Goal: Task Accomplishment & Management: Manage account settings

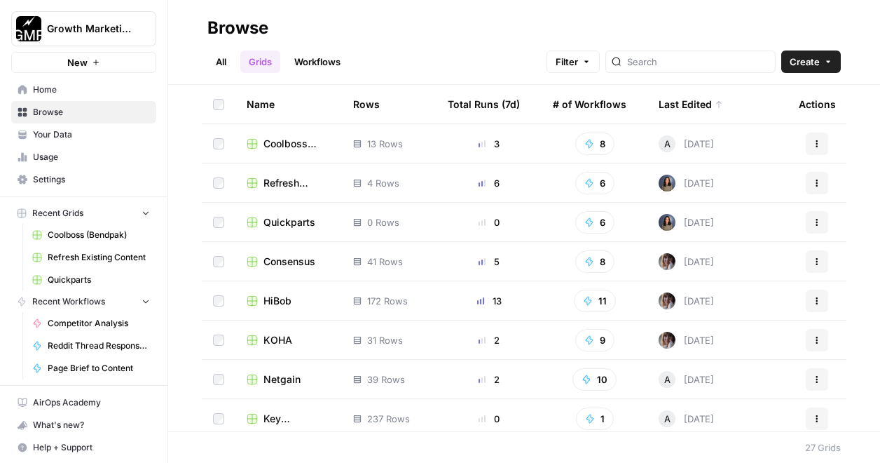
click at [89, 253] on span "Refresh Existing Content" at bounding box center [99, 257] width 102 height 13
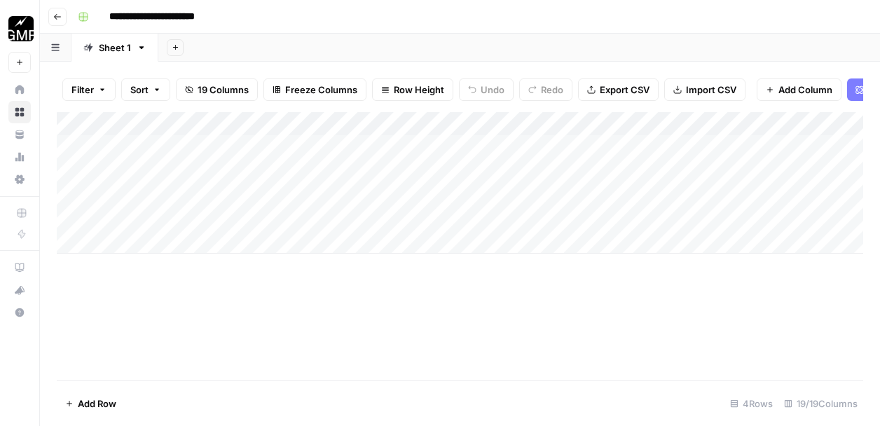
click at [60, 21] on button "Go back" at bounding box center [57, 17] width 18 height 18
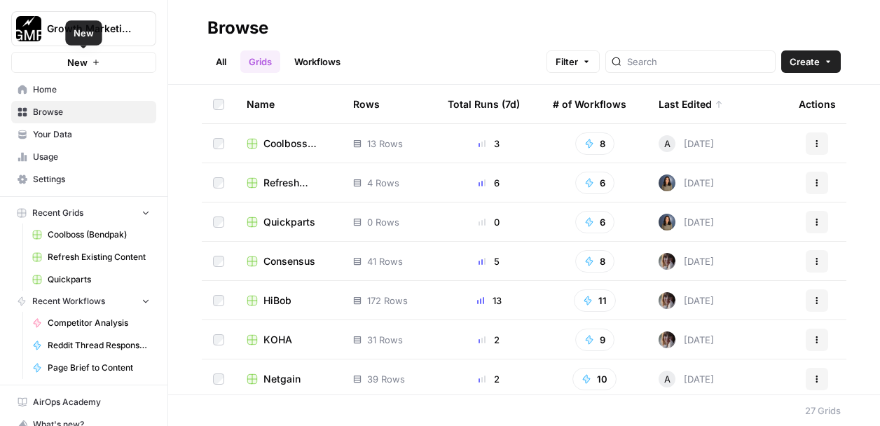
click at [66, 81] on link "Home" at bounding box center [83, 89] width 145 height 22
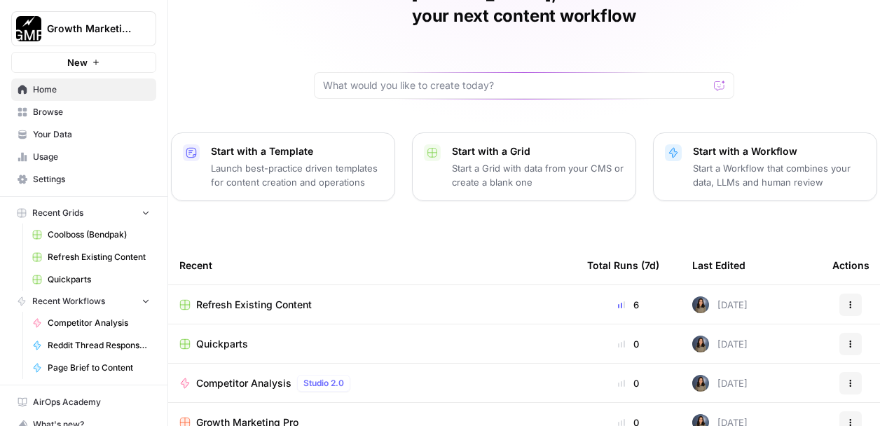
scroll to position [22, 0]
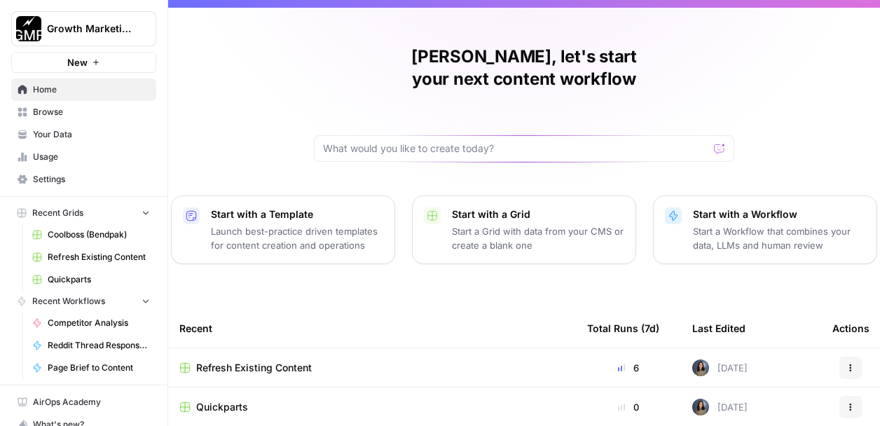
click at [271, 226] on p "Launch best-practice driven templates for content creation and operations" at bounding box center [297, 238] width 172 height 28
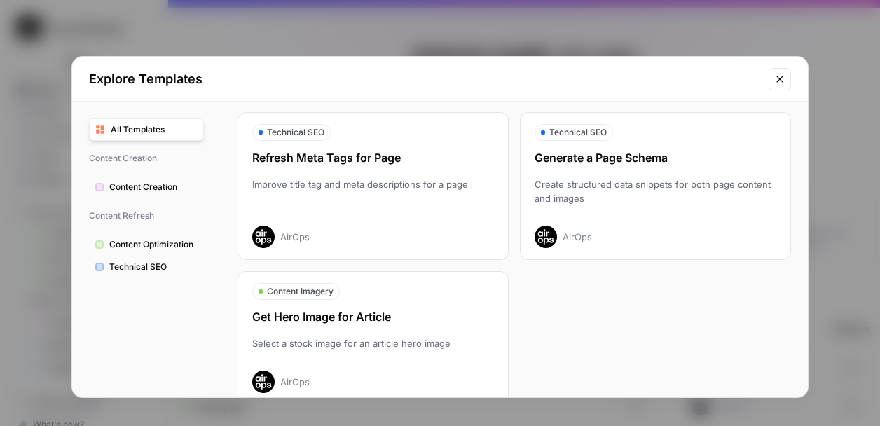
scroll to position [533, 0]
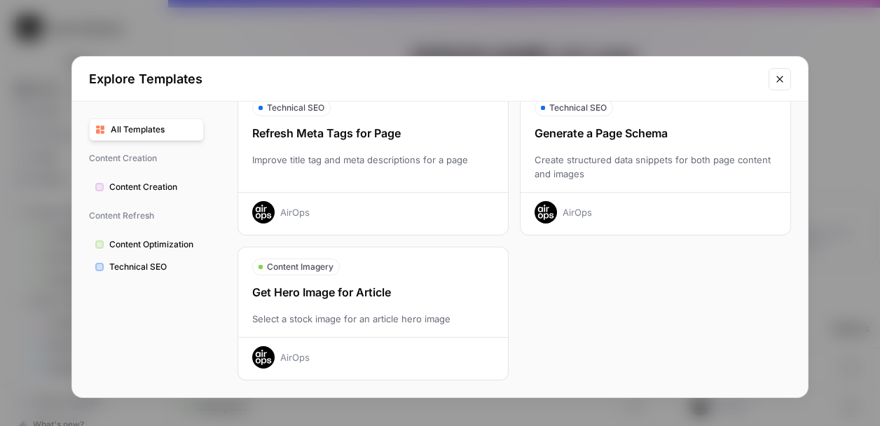
click at [143, 182] on span "Content Creation" at bounding box center [153, 187] width 88 height 13
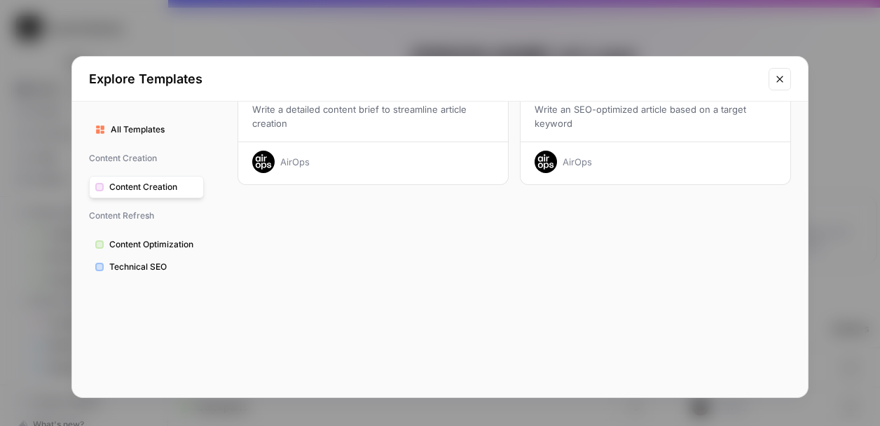
scroll to position [0, 0]
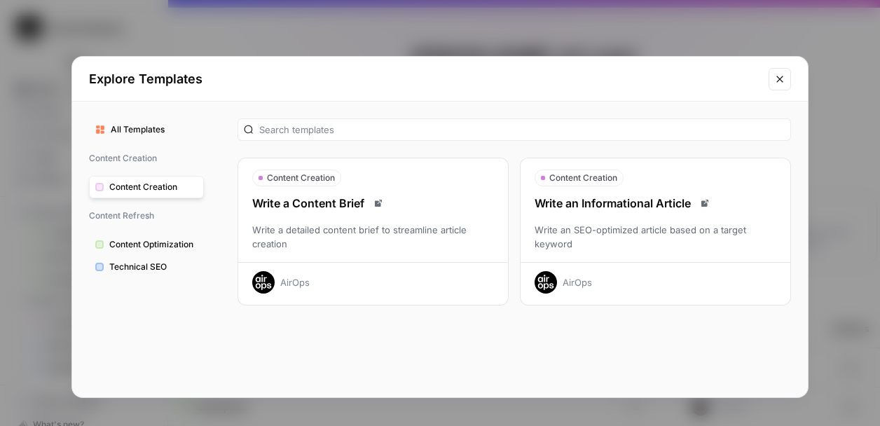
click at [172, 240] on span "Content Optimization" at bounding box center [153, 244] width 88 height 13
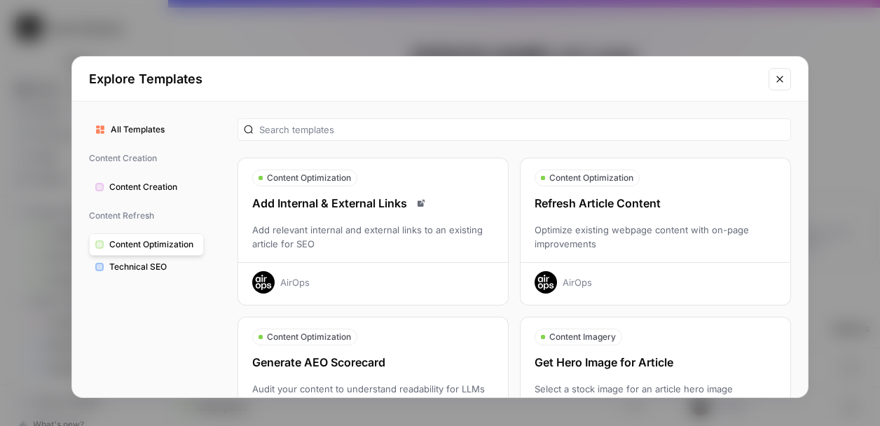
click at [153, 265] on span "Technical SEO" at bounding box center [153, 267] width 88 height 13
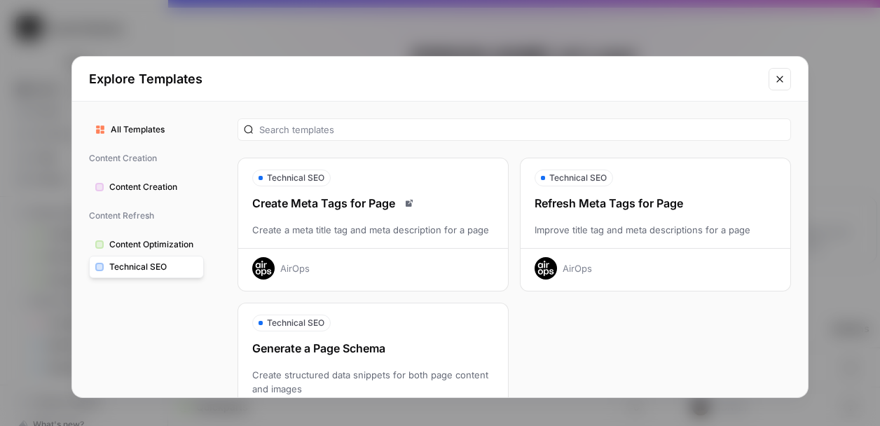
scroll to position [121, 0]
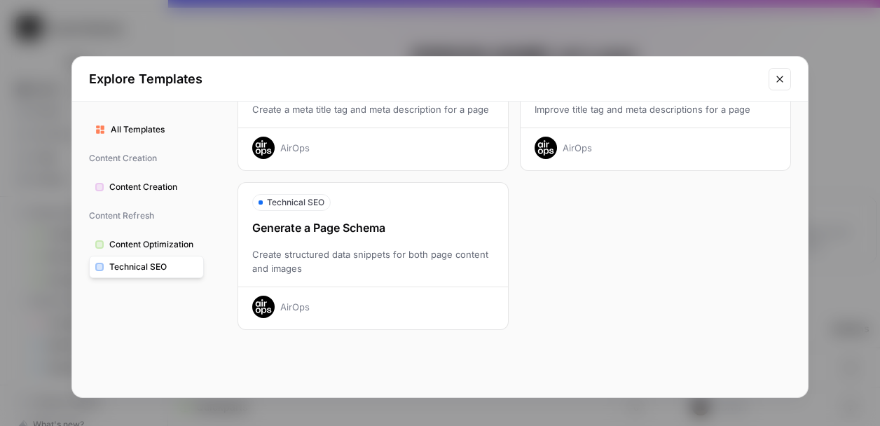
click at [787, 78] on button "Close modal" at bounding box center [780, 79] width 22 height 22
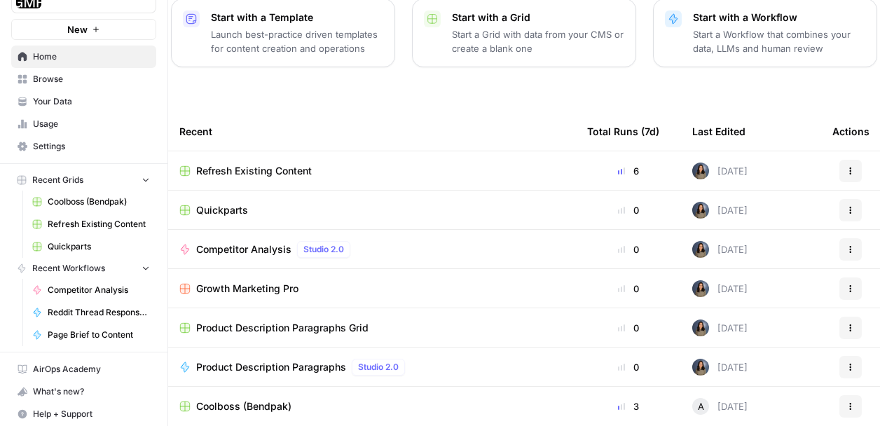
scroll to position [38, 0]
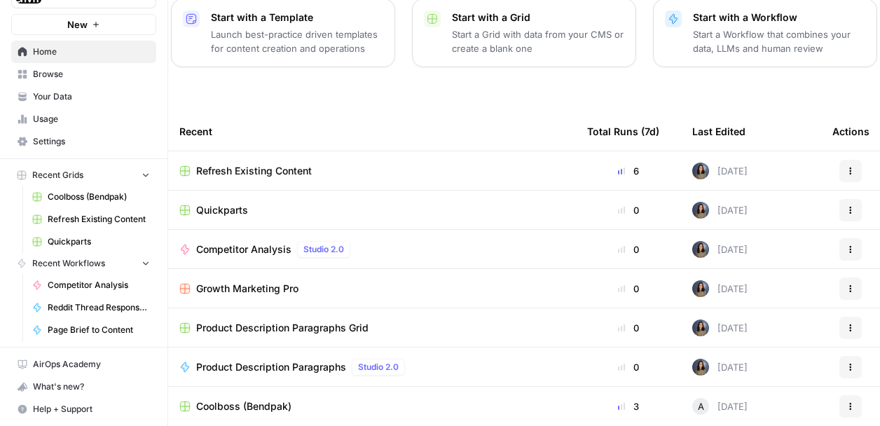
click at [88, 266] on span "Recent Workflows" at bounding box center [68, 263] width 73 height 13
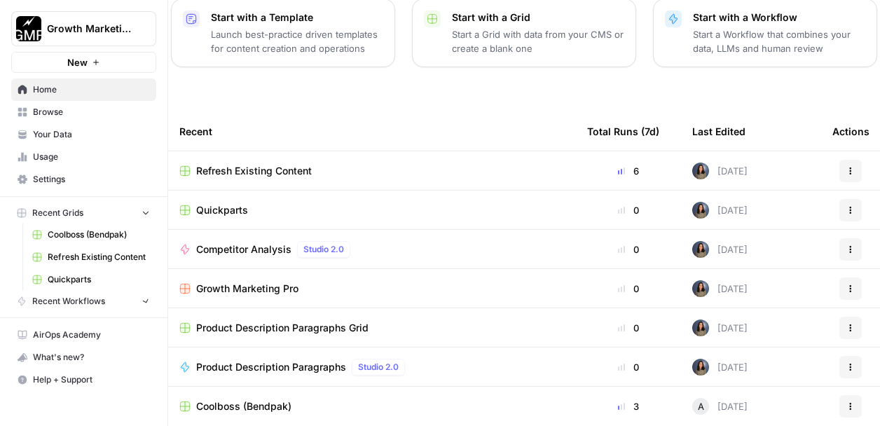
scroll to position [0, 0]
click at [72, 302] on span "Recent Workflows" at bounding box center [68, 301] width 73 height 13
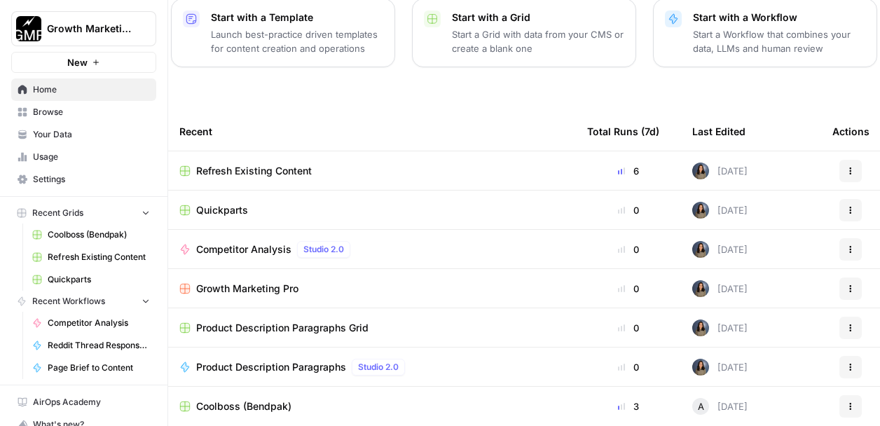
scroll to position [38, 0]
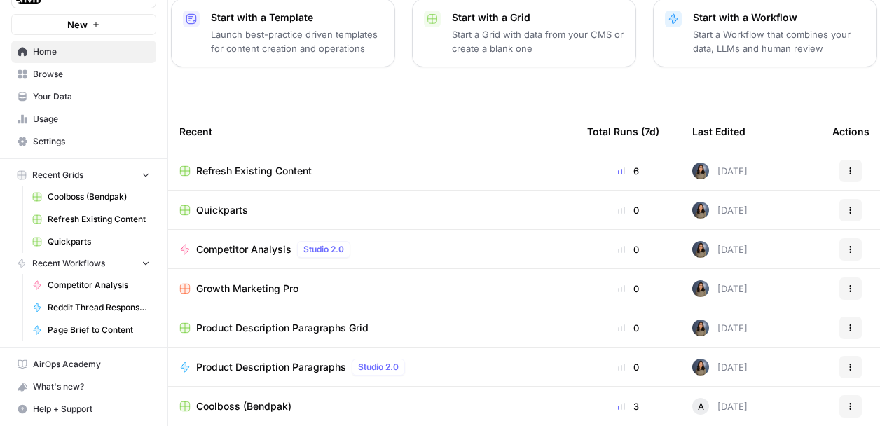
click at [94, 334] on span "Page Brief to Content" at bounding box center [99, 330] width 102 height 13
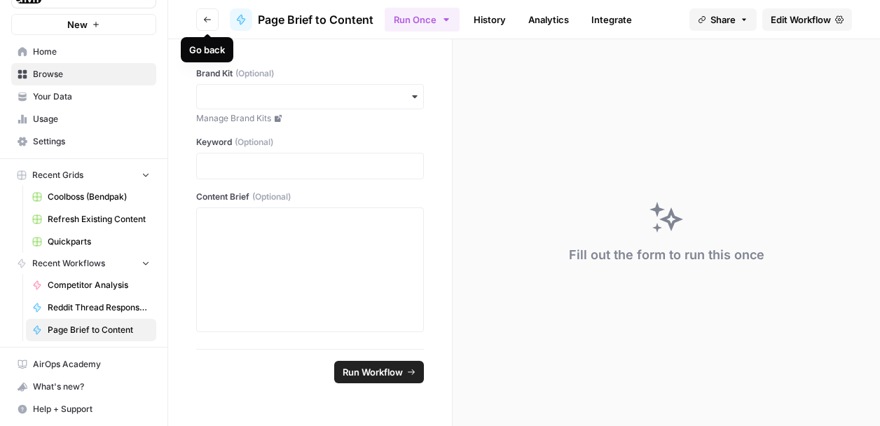
click at [207, 20] on icon "button" at bounding box center [207, 19] width 8 height 8
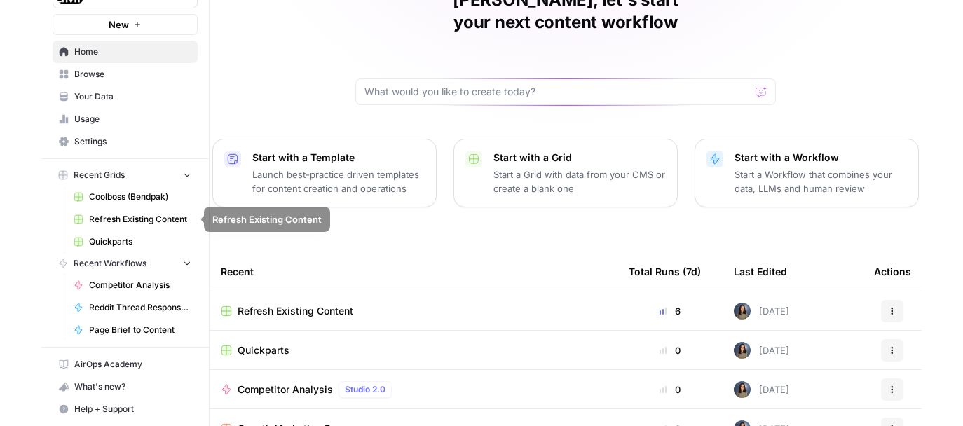
scroll to position [94, 0]
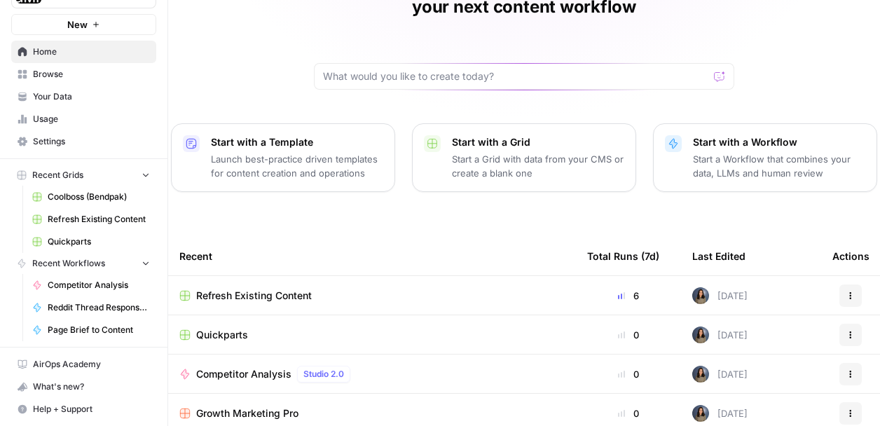
click at [877, 177] on div "[PERSON_NAME], let's start your next content workflow Start with a Template Lau…" at bounding box center [524, 239] width 712 height 667
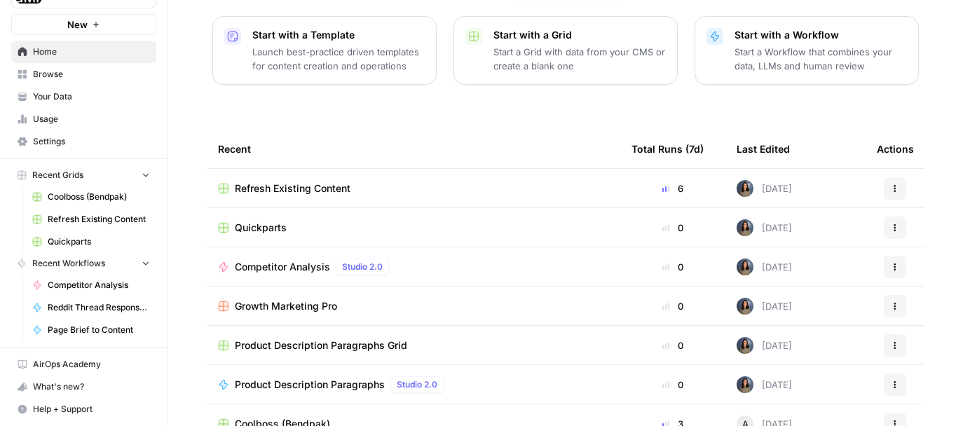
scroll to position [219, 0]
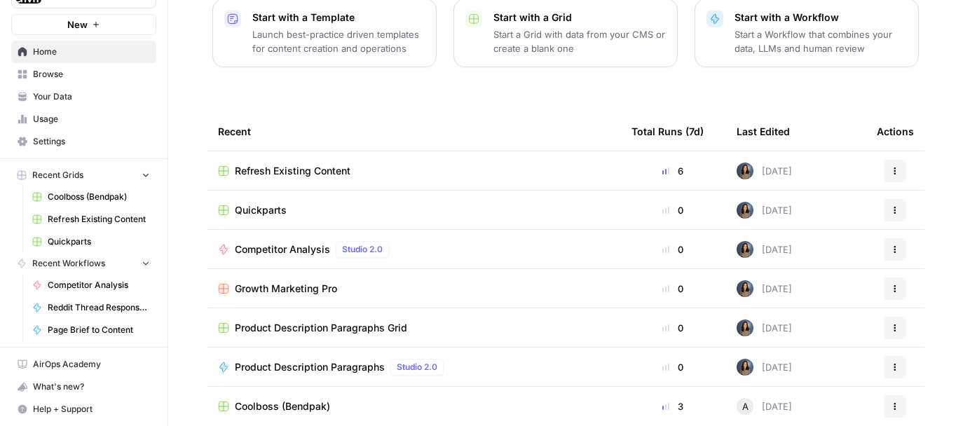
click at [348, 164] on span "Refresh Existing Content" at bounding box center [293, 171] width 116 height 14
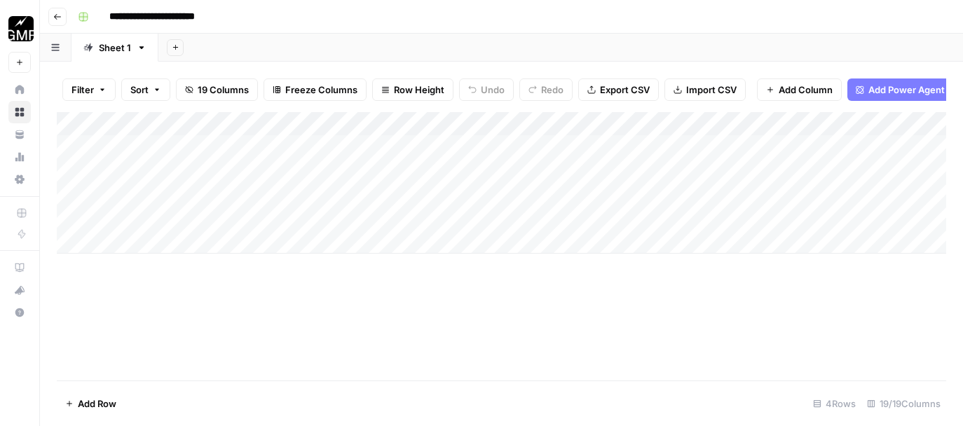
click at [142, 46] on icon "button" at bounding box center [141, 47] width 5 height 3
click at [219, 16] on input "**********" at bounding box center [168, 17] width 130 height 22
click at [634, 147] on div "Add Column" at bounding box center [501, 183] width 889 height 142
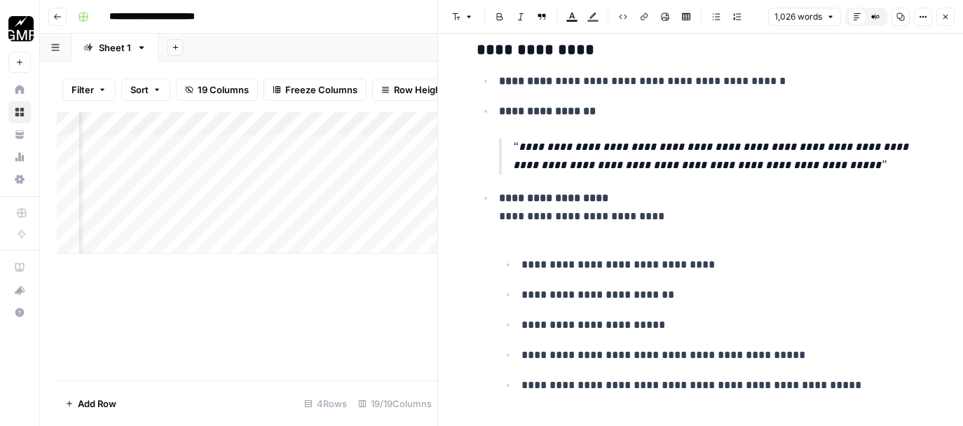
scroll to position [1550, 0]
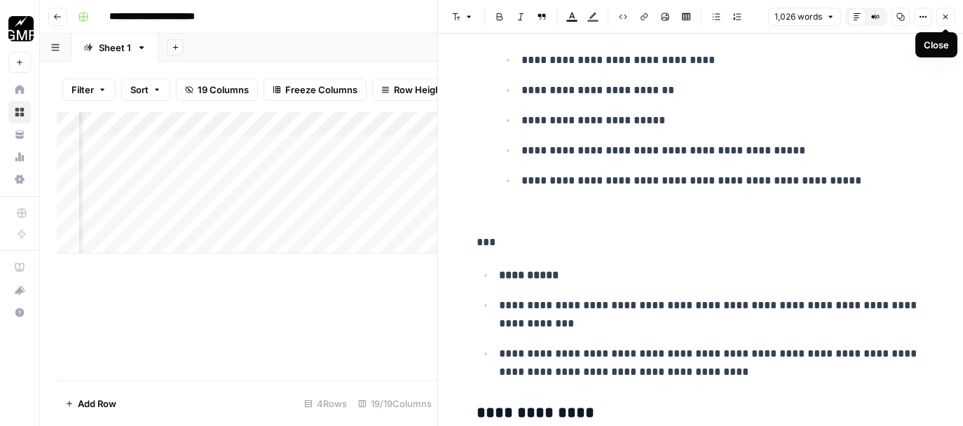
click at [880, 19] on icon "button" at bounding box center [945, 17] width 8 height 8
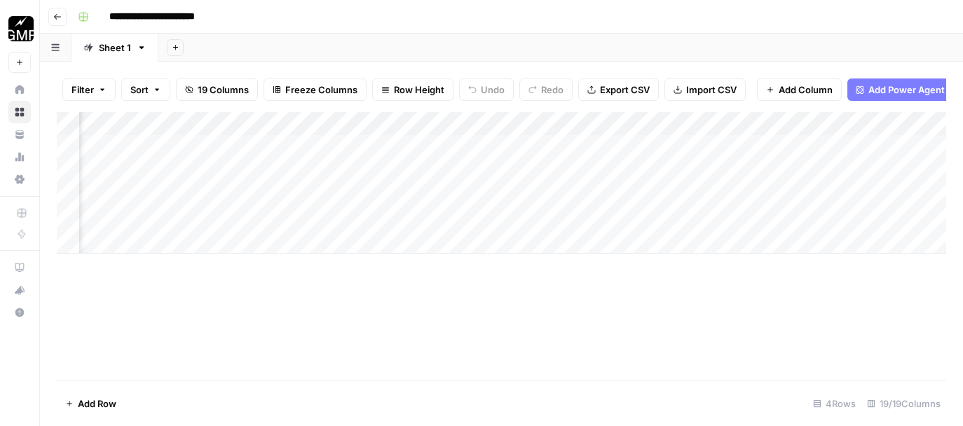
scroll to position [0, 1161]
click at [406, 127] on div "Add Column" at bounding box center [501, 183] width 889 height 142
click at [122, 50] on div "Sheet 1" at bounding box center [115, 48] width 32 height 14
click at [139, 50] on icon "button" at bounding box center [142, 48] width 10 height 10
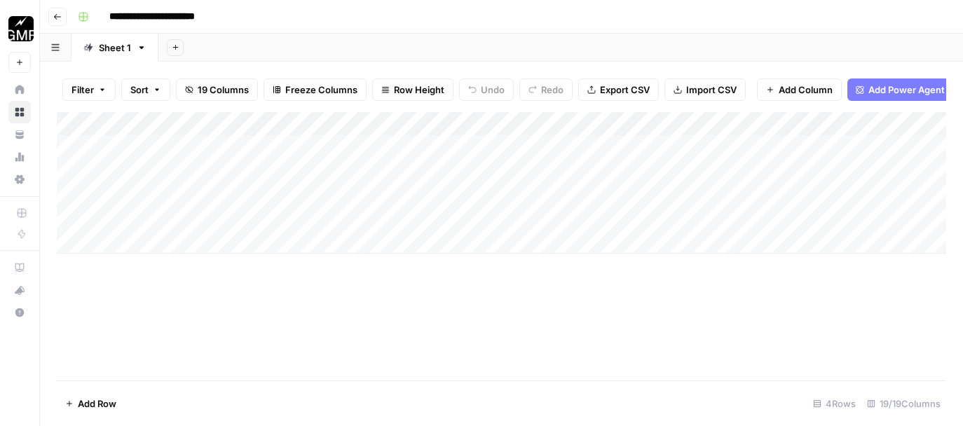
click at [112, 50] on div "Sheet 1" at bounding box center [115, 48] width 32 height 14
click at [56, 18] on icon "button" at bounding box center [57, 17] width 8 height 8
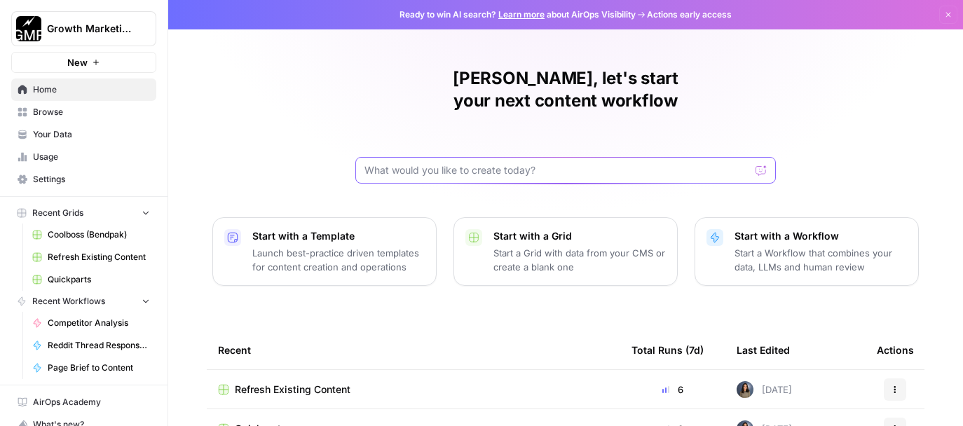
click at [446, 163] on input "text" at bounding box center [556, 170] width 385 height 14
click at [76, 128] on span "Your Data" at bounding box center [91, 134] width 117 height 13
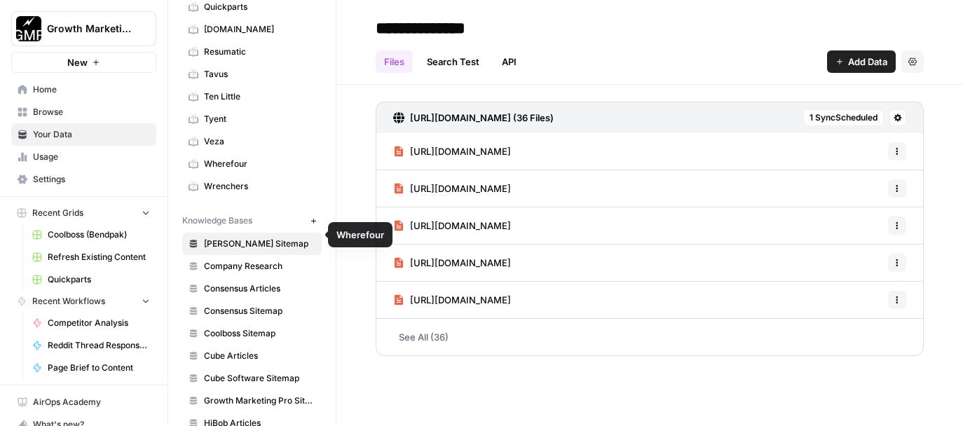
scroll to position [366, 0]
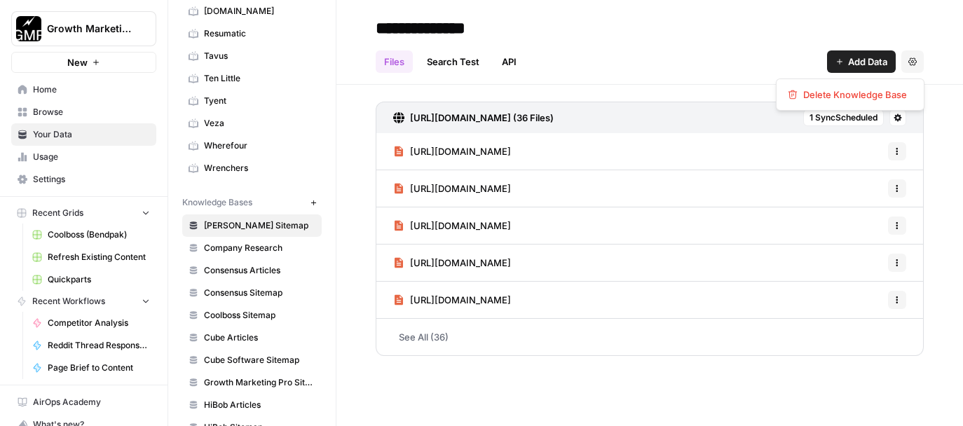
click at [880, 60] on button "Settings" at bounding box center [912, 61] width 22 height 22
click at [841, 95] on span "Delete Knowledge Base" at bounding box center [855, 95] width 104 height 14
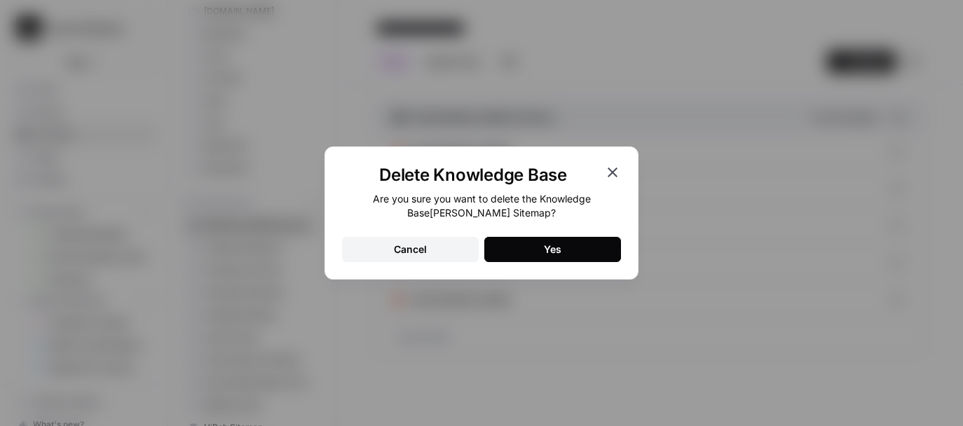
click at [573, 255] on button "Yes" at bounding box center [552, 249] width 137 height 25
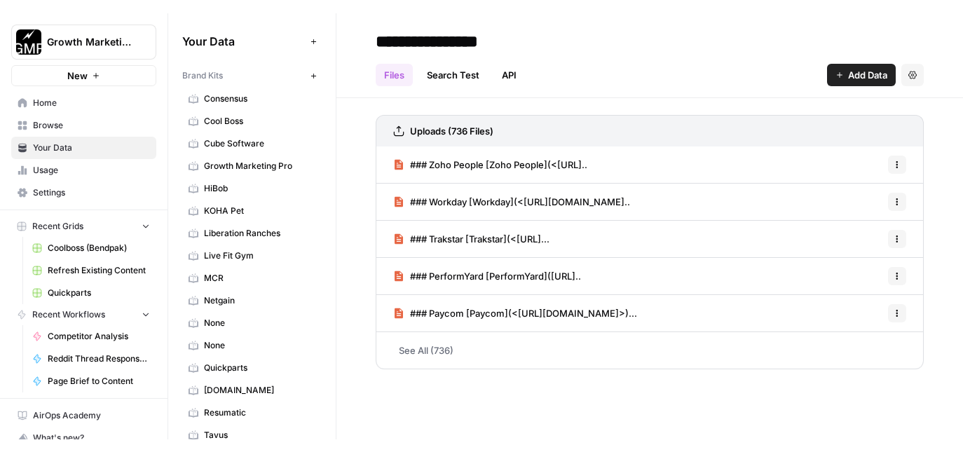
scroll to position [709, 0]
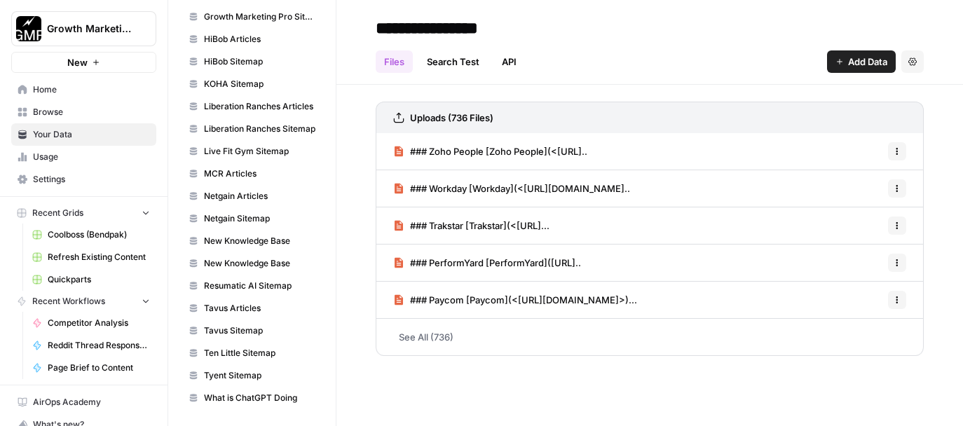
click at [275, 351] on span "Ten Little Sitemap" at bounding box center [259, 353] width 111 height 13
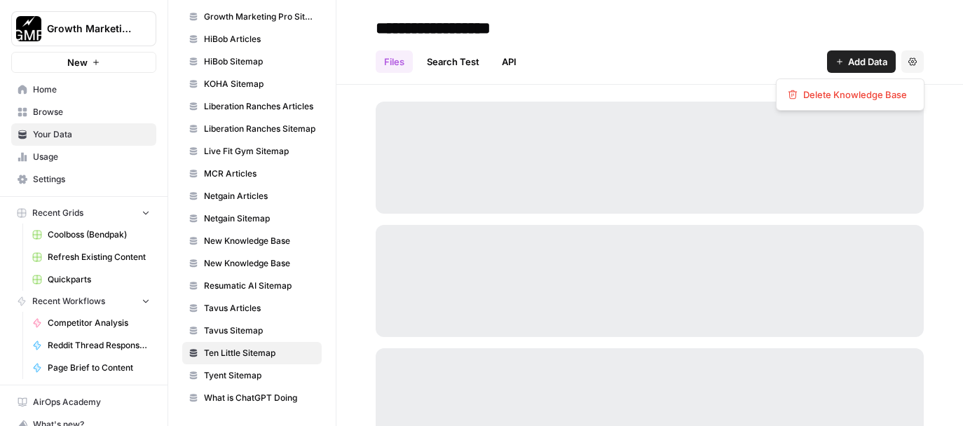
click at [880, 67] on button "Settings" at bounding box center [912, 61] width 22 height 22
click at [868, 92] on span "Delete Knowledge Base" at bounding box center [855, 95] width 104 height 14
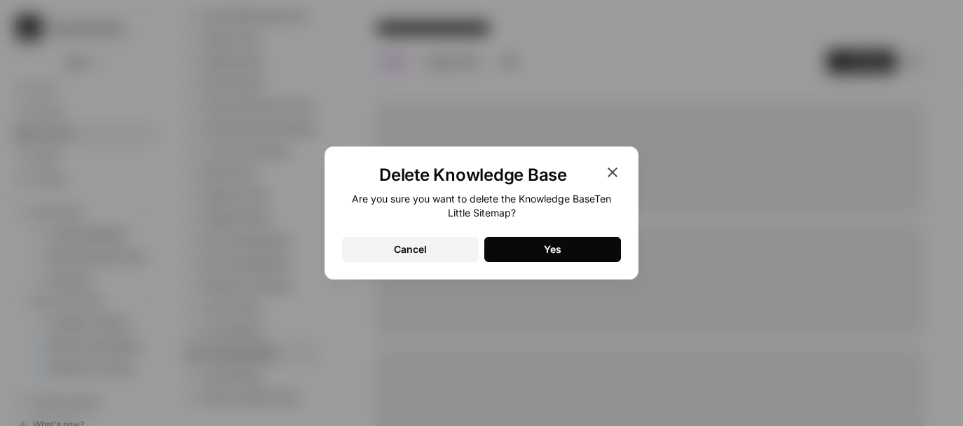
click at [564, 248] on button "Yes" at bounding box center [552, 249] width 137 height 25
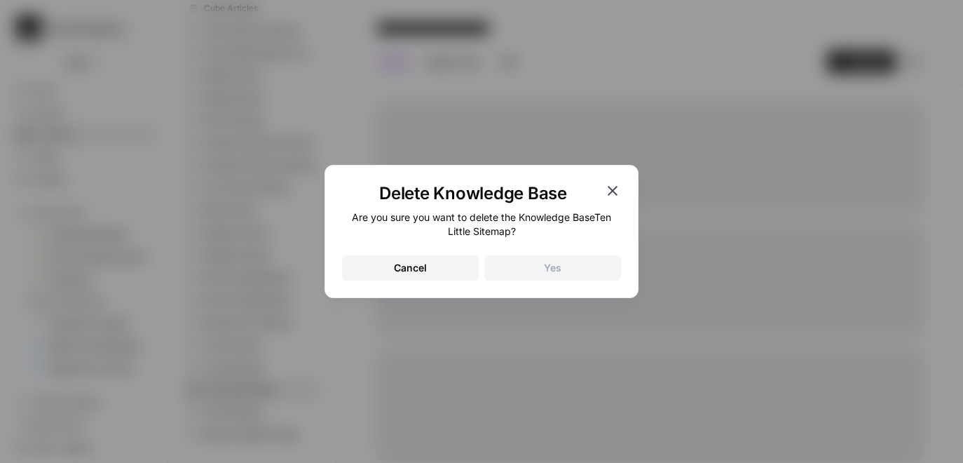
scroll to position [673, 0]
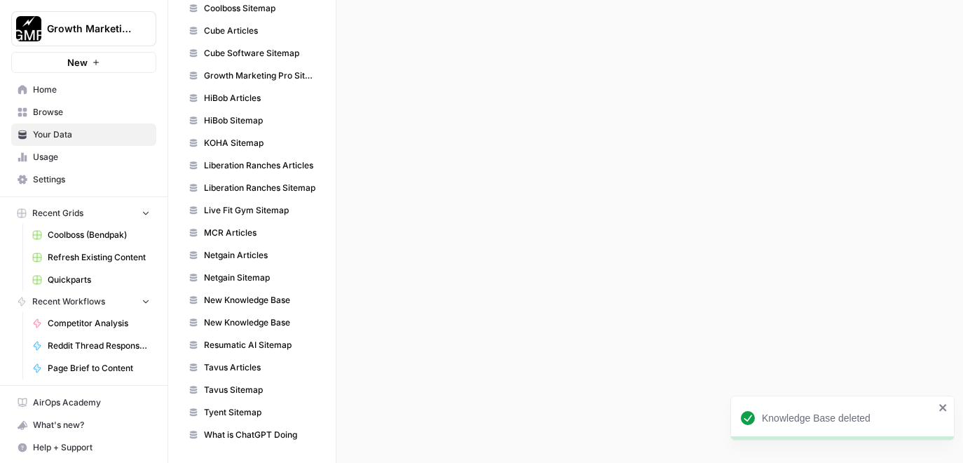
scroll to position [650, 0]
click at [425, 267] on div at bounding box center [649, 231] width 627 height 463
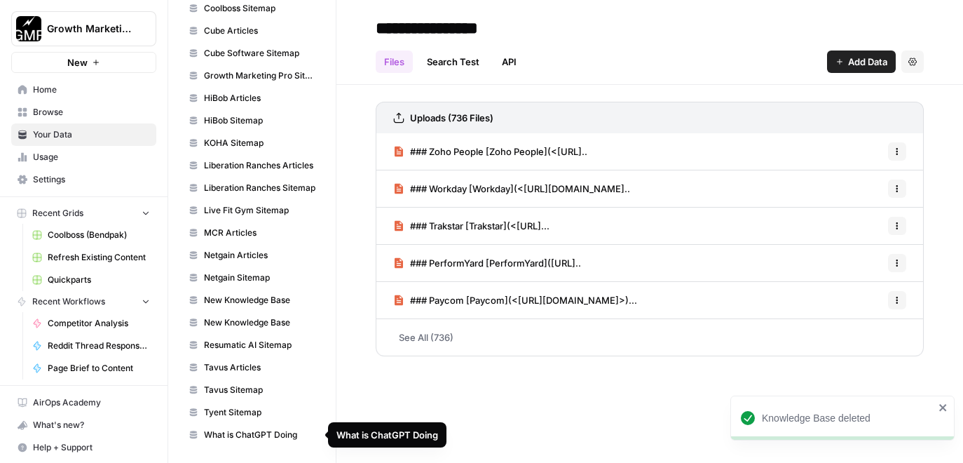
click at [254, 430] on span "What is ChatGPT Doing" at bounding box center [259, 434] width 111 height 13
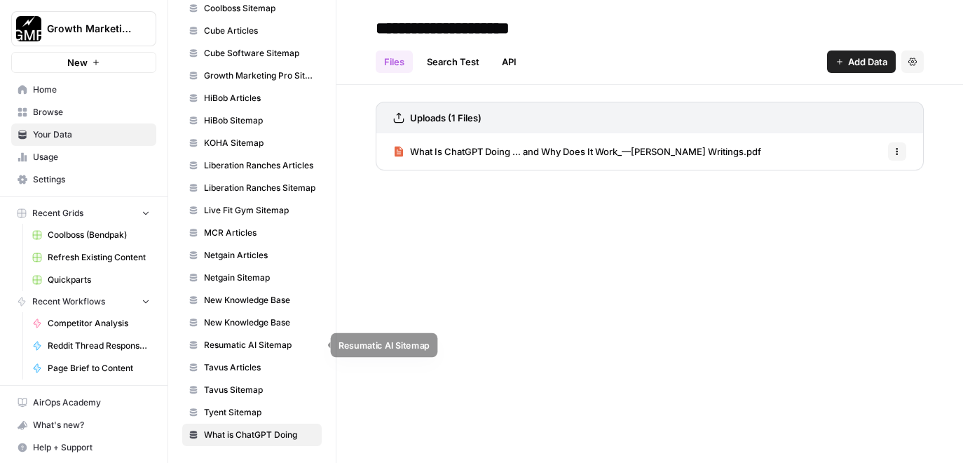
click at [275, 354] on link "Resumatic AI Sitemap" at bounding box center [251, 345] width 139 height 22
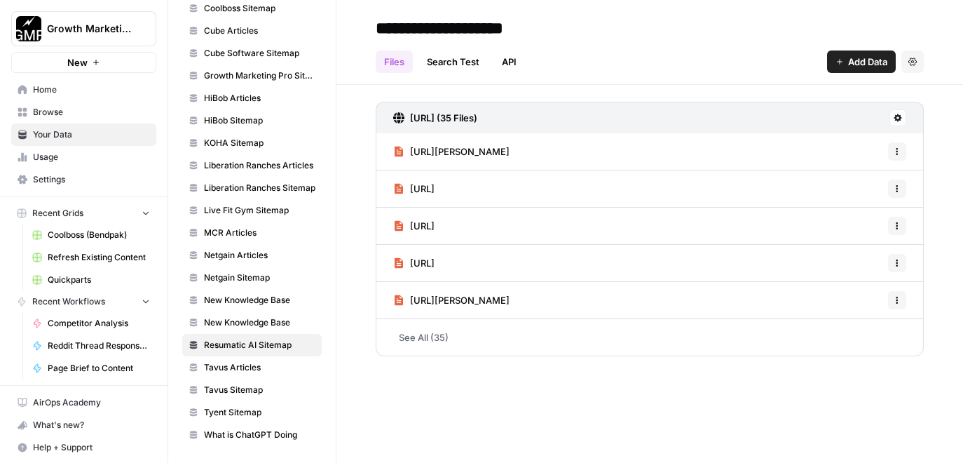
click at [261, 313] on link "New Knowledge Base" at bounding box center [251, 322] width 139 height 22
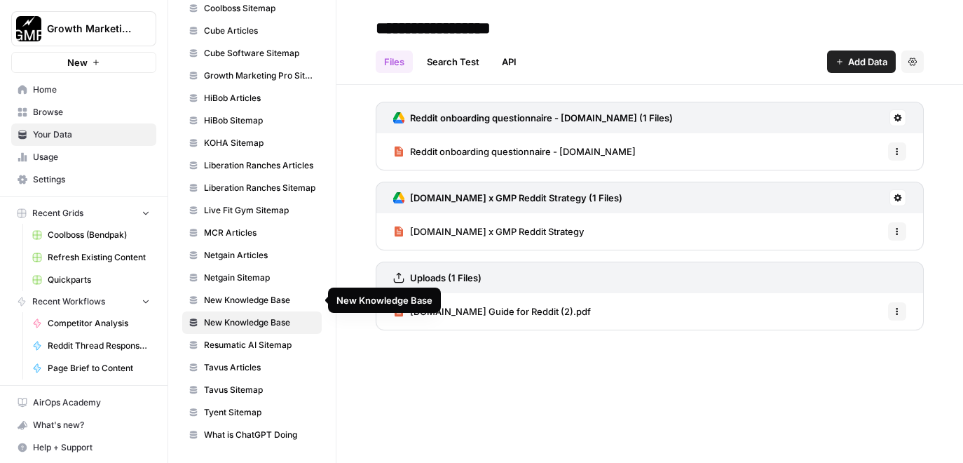
click at [257, 294] on span "New Knowledge Base" at bounding box center [259, 300] width 111 height 13
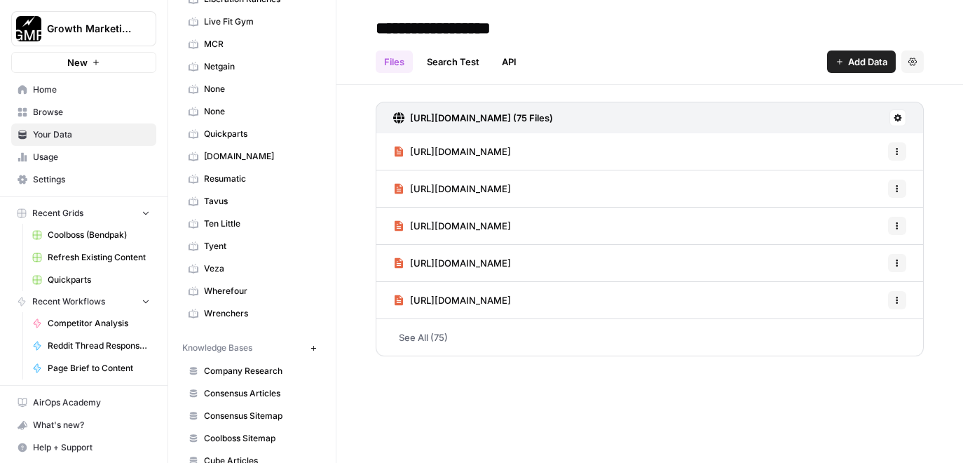
scroll to position [13, 0]
